Goal: Check status: Check status

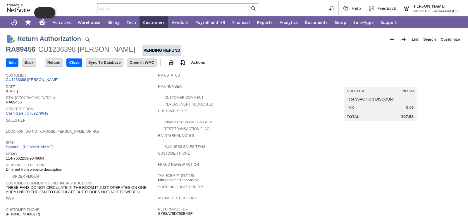
scroll to position [197, 0]
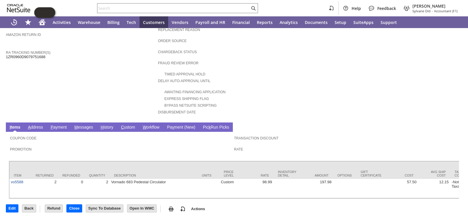
click at [107, 125] on link "H istory" at bounding box center [107, 128] width 16 height 6
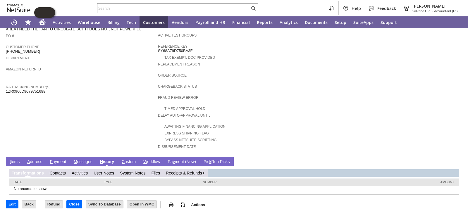
scroll to position [155, 0]
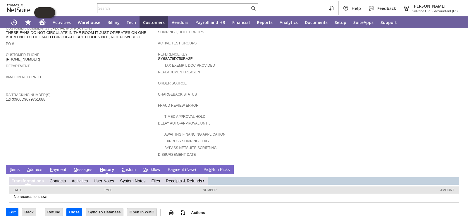
click at [177, 179] on link "R eceipts & Refunds" at bounding box center [184, 181] width 36 height 5
click at [186, 179] on link "R eceipts & Refunds" at bounding box center [184, 181] width 36 height 5
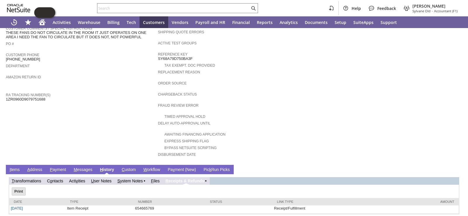
scroll to position [0, 0]
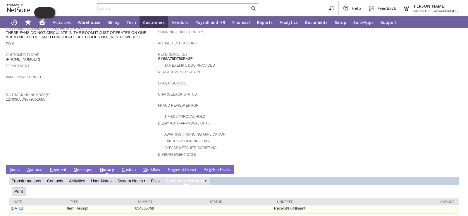
click at [19, 206] on link "[DATE]" at bounding box center [17, 208] width 12 height 4
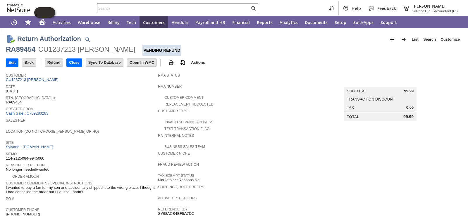
click at [122, 99] on div "Rtn. [GEOGRAPHIC_DATA]. # RA89454" at bounding box center [80, 99] width 149 height 11
click at [128, 118] on span "Sales Rep" at bounding box center [80, 120] width 149 height 6
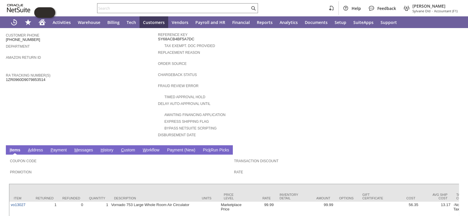
scroll to position [197, 0]
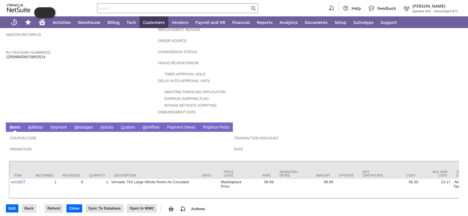
click at [107, 125] on link "H istory" at bounding box center [107, 128] width 16 height 6
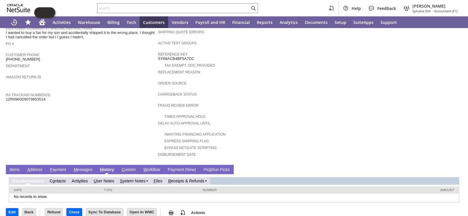
scroll to position [0, 0]
click at [192, 179] on link "R eceipts & Refunds" at bounding box center [186, 181] width 36 height 5
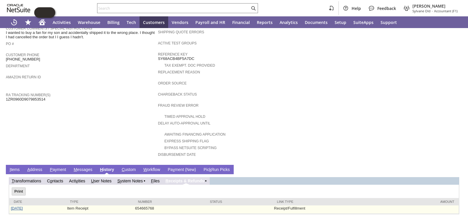
click at [16, 206] on link "9/5/2025" at bounding box center [17, 208] width 12 height 4
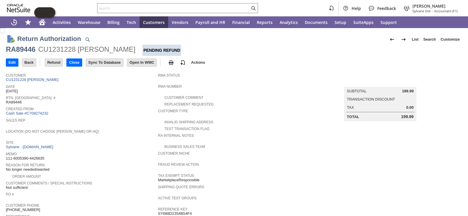
click at [128, 161] on span "Reason For Return" at bounding box center [80, 164] width 149 height 6
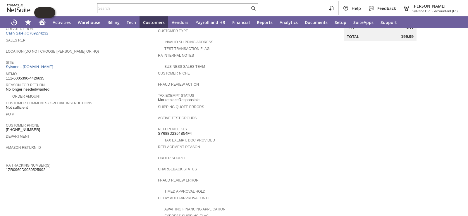
scroll to position [202, 0]
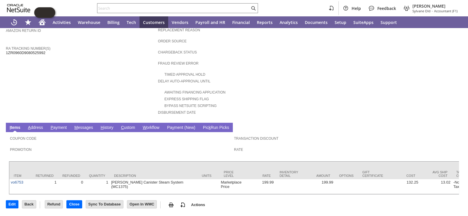
click at [109, 125] on link "H istory" at bounding box center [107, 128] width 16 height 6
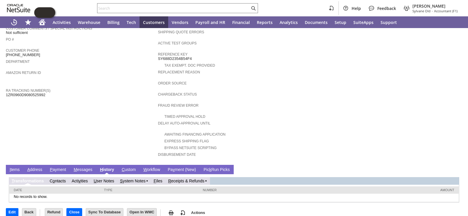
scroll to position [0, 0]
click at [181, 179] on link "R eceipts & Refunds" at bounding box center [186, 181] width 36 height 5
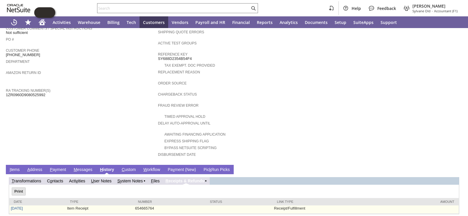
click at [20, 206] on td "9/5/2025" at bounding box center [37, 210] width 56 height 8
click at [20, 206] on link "[DATE]" at bounding box center [17, 208] width 12 height 4
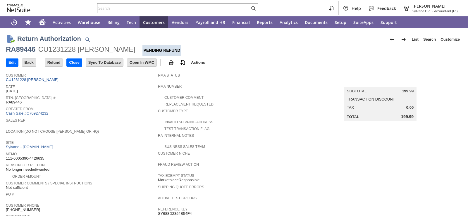
click at [100, 97] on span "Rtn. [GEOGRAPHIC_DATA]. #" at bounding box center [80, 97] width 149 height 6
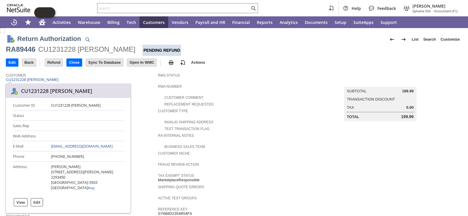
click at [148, 79] on div "Customer CU1231228 Akilah Johnson" at bounding box center [80, 77] width 149 height 11
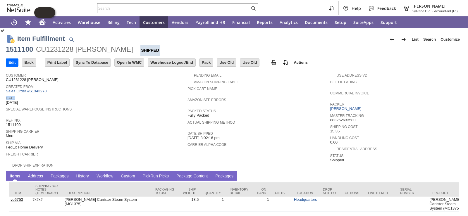
drag, startPoint x: 49, startPoint y: 91, endPoint x: 54, endPoint y: 90, distance: 4.8
click at [54, 90] on tbody "Customer CU1231228 Akilah Johnson Created From Sales Order #S1343278 Date 8/1/2…" at bounding box center [97, 119] width 182 height 98
drag, startPoint x: 68, startPoint y: 87, endPoint x: 59, endPoint y: 89, distance: 9.6
click at [68, 87] on span "Created From" at bounding box center [95, 86] width 179 height 6
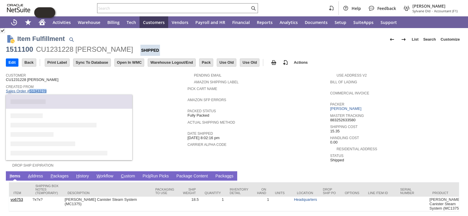
drag, startPoint x: 54, startPoint y: 92, endPoint x: 29, endPoint y: 92, distance: 24.9
click at [29, 92] on div "Created From Sales Order #S1343278" at bounding box center [95, 88] width 179 height 11
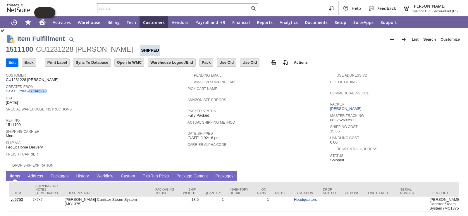
copy link "S1343278"
click at [59, 174] on link "P ackages" at bounding box center [59, 177] width 21 height 6
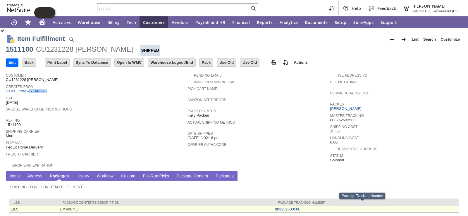
drag, startPoint x: 269, startPoint y: 207, endPoint x: 297, endPoint y: 205, distance: 28.1
click at [297, 206] on tr "18.5 1 × vo6753 883252633580" at bounding box center [233, 209] width 449 height 6
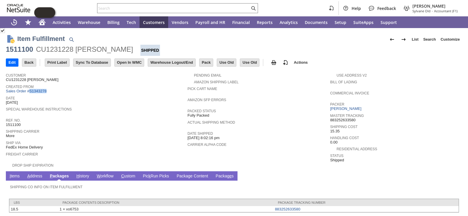
copy tr "1 × vo6753 883252633580"
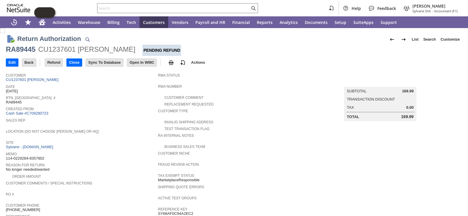
click at [275, 59] on div "Edit Back New Refund Close Print" at bounding box center [234, 63] width 456 height 14
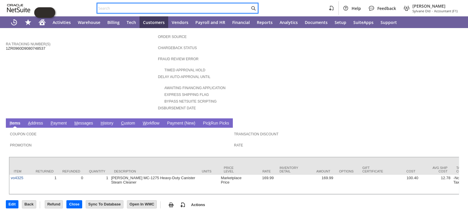
click at [201, 9] on input "text" at bounding box center [173, 8] width 152 height 7
click at [112, 121] on link "H istory" at bounding box center [107, 124] width 16 height 6
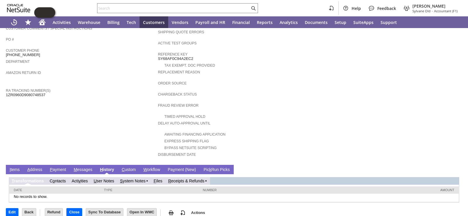
scroll to position [0, 0]
click at [191, 179] on link "R eceipts & Refunds" at bounding box center [186, 181] width 36 height 5
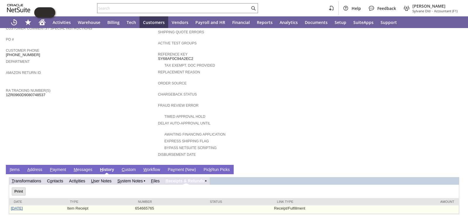
click at [16, 206] on link "[DATE]" at bounding box center [17, 208] width 12 height 4
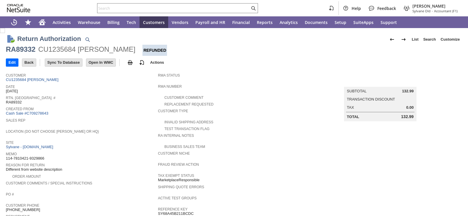
click at [135, 100] on div "Rtn. [GEOGRAPHIC_DATA]. # RA89332" at bounding box center [80, 99] width 149 height 11
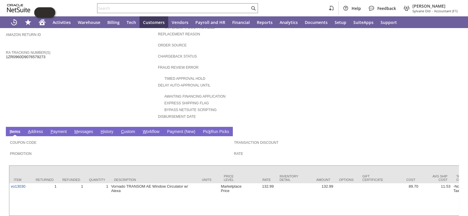
scroll to position [211, 0]
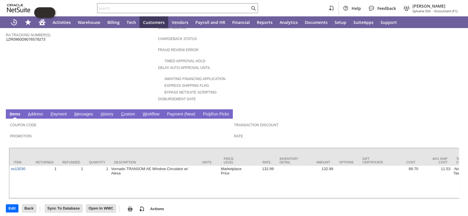
click at [112, 112] on link "H istory" at bounding box center [107, 115] width 16 height 6
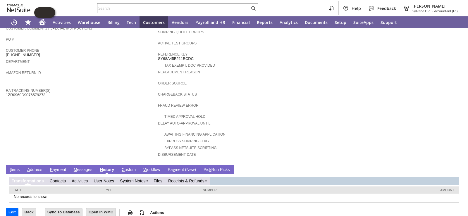
scroll to position [0, 0]
click at [192, 179] on link "R eceipts & Refunds" at bounding box center [186, 181] width 36 height 5
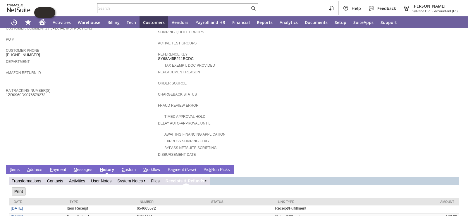
click at [104, 130] on td "Customer CU1235684 Guido Licciardi Date 8/25/2025 Rtn. Auth. # RA89332 Created …" at bounding box center [82, 38] width 152 height 247
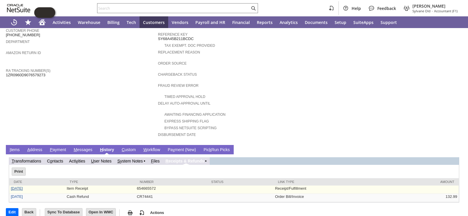
click at [18, 186] on link "8/28/2025" at bounding box center [17, 188] width 12 height 4
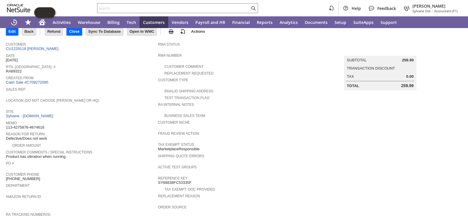
scroll to position [31, 0]
click at [117, 113] on div "Site Sylvane - www.sylvane.com" at bounding box center [80, 113] width 149 height 11
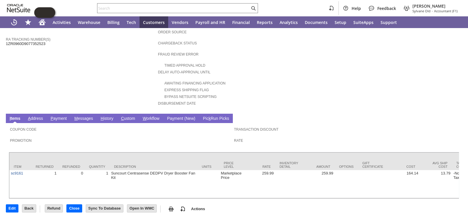
click at [107, 116] on link "H istory" at bounding box center [107, 119] width 16 height 6
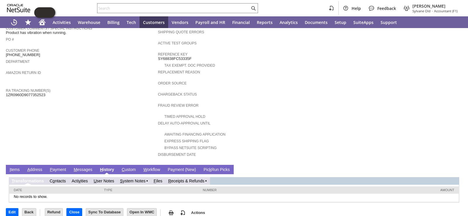
scroll to position [0, 0]
click at [190, 179] on link "R eceipts & Refunds" at bounding box center [186, 181] width 36 height 5
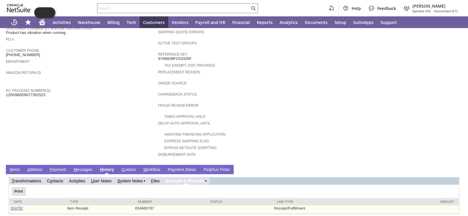
click at [19, 206] on link "[DATE]" at bounding box center [17, 208] width 12 height 4
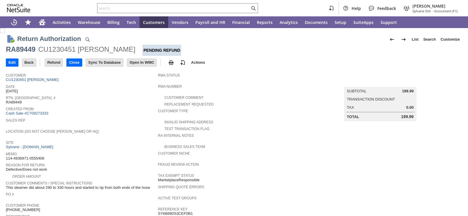
click at [129, 131] on span "Location (Do Not Choose [PERSON_NAME] or HQ)" at bounding box center [80, 131] width 149 height 6
click at [107, 87] on span "Date" at bounding box center [80, 86] width 149 height 6
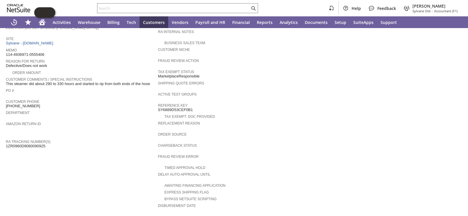
scroll to position [202, 0]
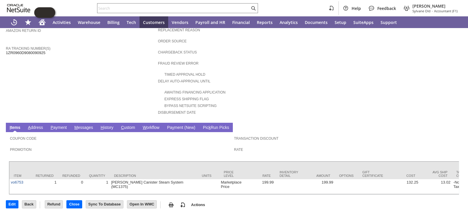
click at [106, 125] on link "H istory" at bounding box center [107, 128] width 16 height 6
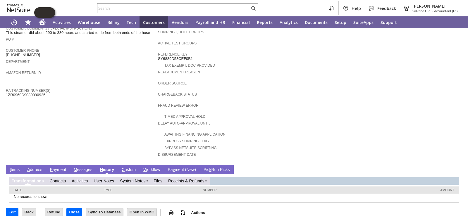
scroll to position [0, 0]
click at [181, 179] on link "R eceipts & Refunds" at bounding box center [186, 181] width 36 height 5
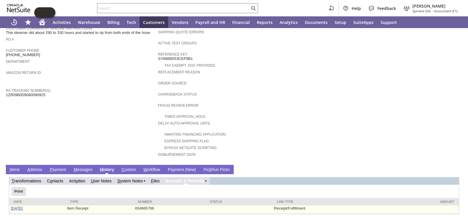
click at [20, 206] on link "[DATE]" at bounding box center [17, 208] width 12 height 4
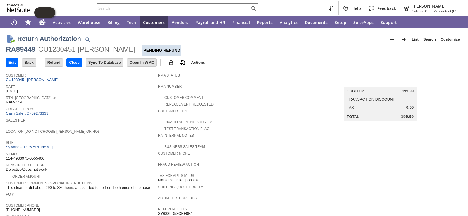
drag, startPoint x: 6, startPoint y: 185, endPoint x: 148, endPoint y: 185, distance: 141.2
click at [148, 185] on span "This steamer did about 290 to 330 hours and started to rip from both ends of th…" at bounding box center [78, 187] width 144 height 5
drag, startPoint x: 149, startPoint y: 184, endPoint x: 7, endPoint y: 182, distance: 142.1
click at [7, 185] on span "This steamer did about 290 to 330 hours and started to rip from both ends of th…" at bounding box center [78, 187] width 144 height 5
copy span "his steamer did about 290 to 330 hours and started to rip from both ends of the…"
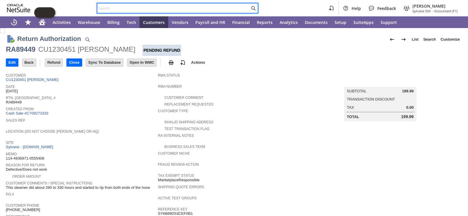
click at [130, 10] on input "text" at bounding box center [173, 8] width 152 height 7
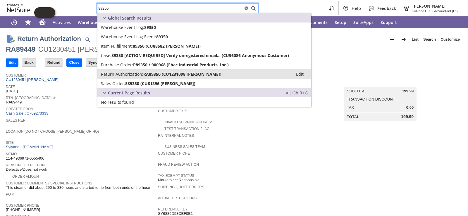
type input "89350"
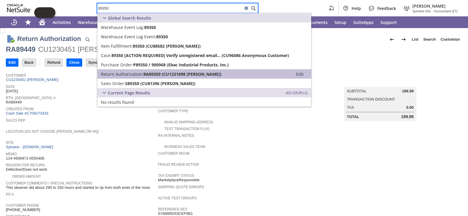
click at [120, 76] on span "Return Authorization:" at bounding box center [122, 74] width 42 height 6
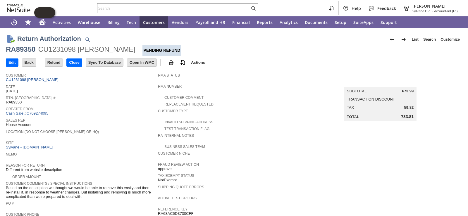
click at [138, 125] on div "Sales Rep House Account" at bounding box center [80, 122] width 149 height 11
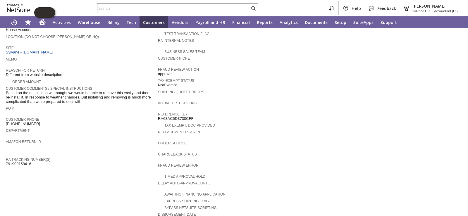
scroll to position [146, 0]
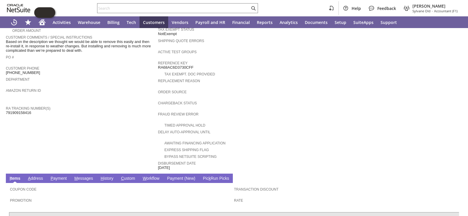
click at [111, 176] on link "H istory" at bounding box center [107, 179] width 16 height 6
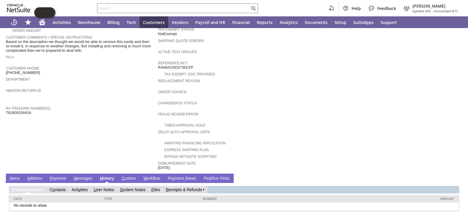
click at [192, 187] on link "R eceipts & Refunds" at bounding box center [184, 189] width 36 height 5
click at [178, 187] on link "R eceipts & Refunds" at bounding box center [186, 189] width 36 height 5
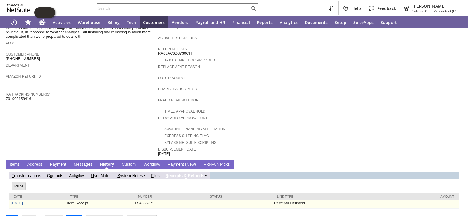
scroll to position [167, 0]
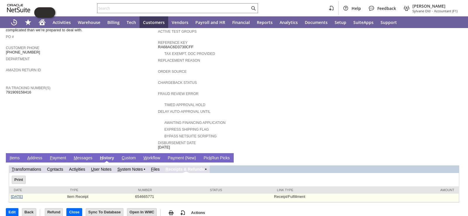
click at [18, 194] on link "[DATE]" at bounding box center [17, 196] width 12 height 4
